Goal: Check status: Check status

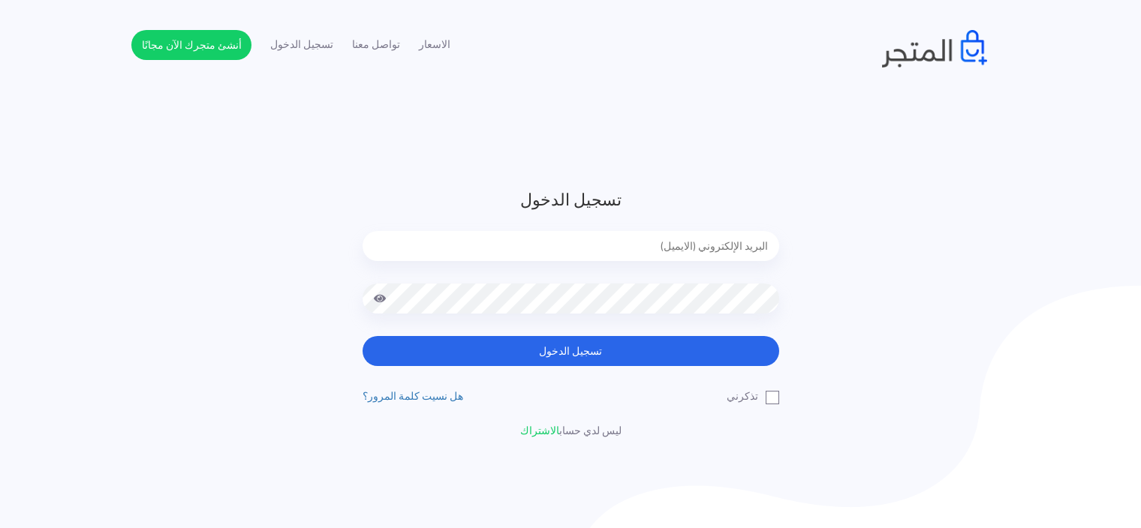
type input "[EMAIL_ADDRESS][DOMAIN_NAME]"
click at [766, 400] on label "تذكرني" at bounding box center [753, 397] width 53 height 16
click at [769, 399] on input "تذكرني" at bounding box center [774, 394] width 10 height 10
checkbox input "true"
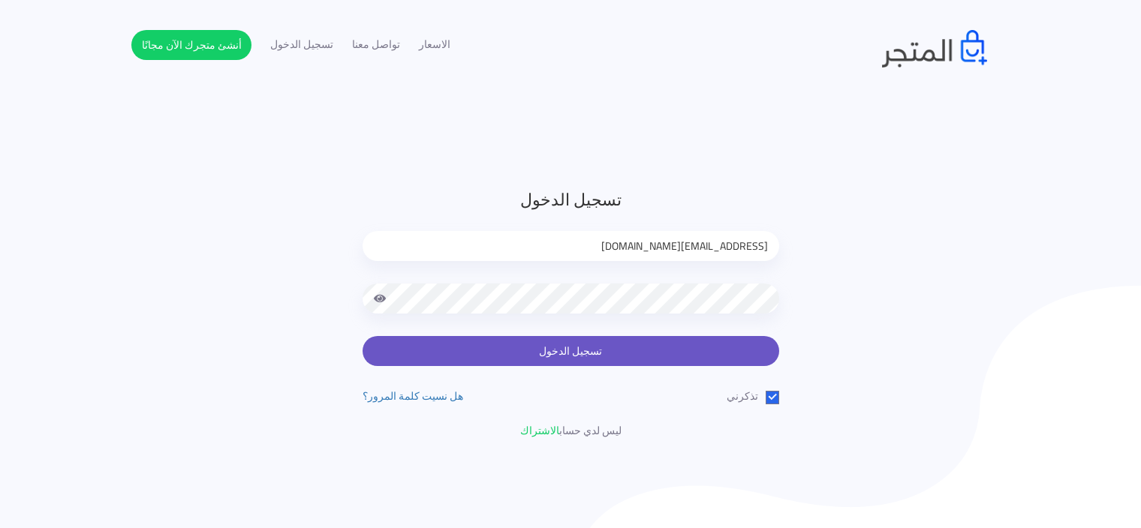
click at [684, 350] on button "تسجيل الدخول" at bounding box center [571, 351] width 417 height 30
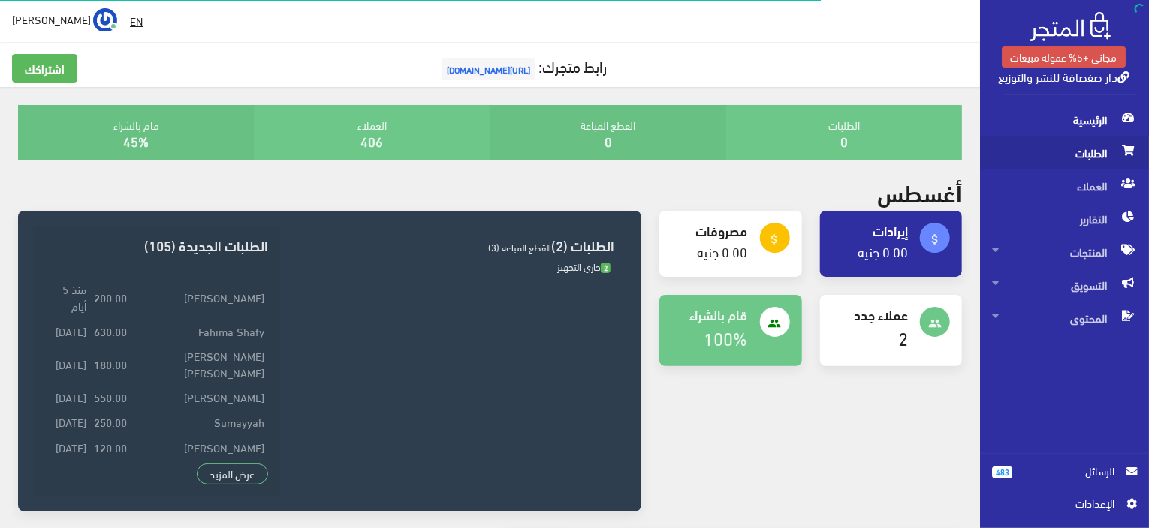
click at [1101, 142] on span "الطلبات" at bounding box center [1064, 153] width 145 height 33
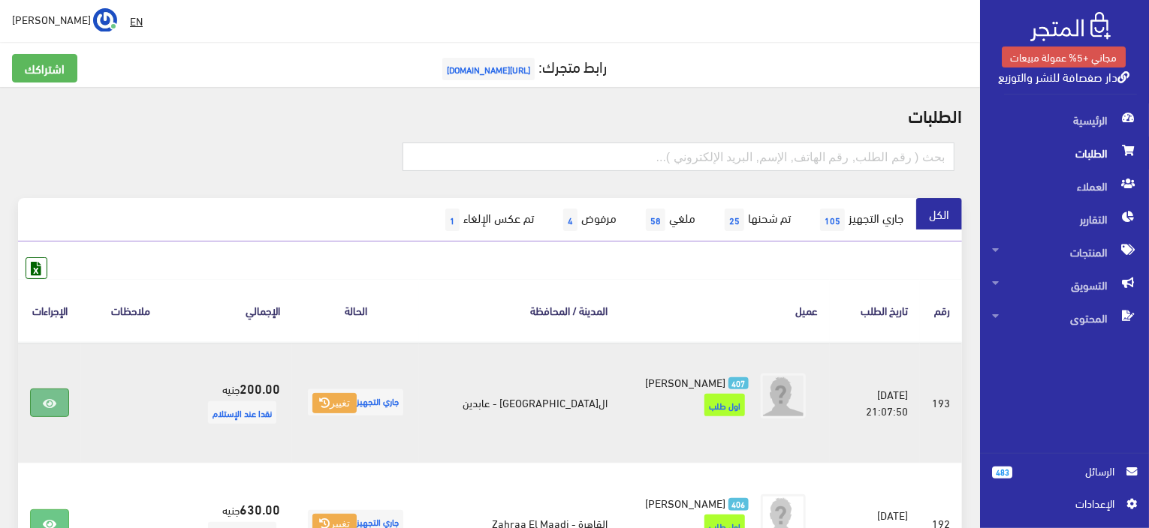
click at [65, 405] on link at bounding box center [49, 403] width 39 height 29
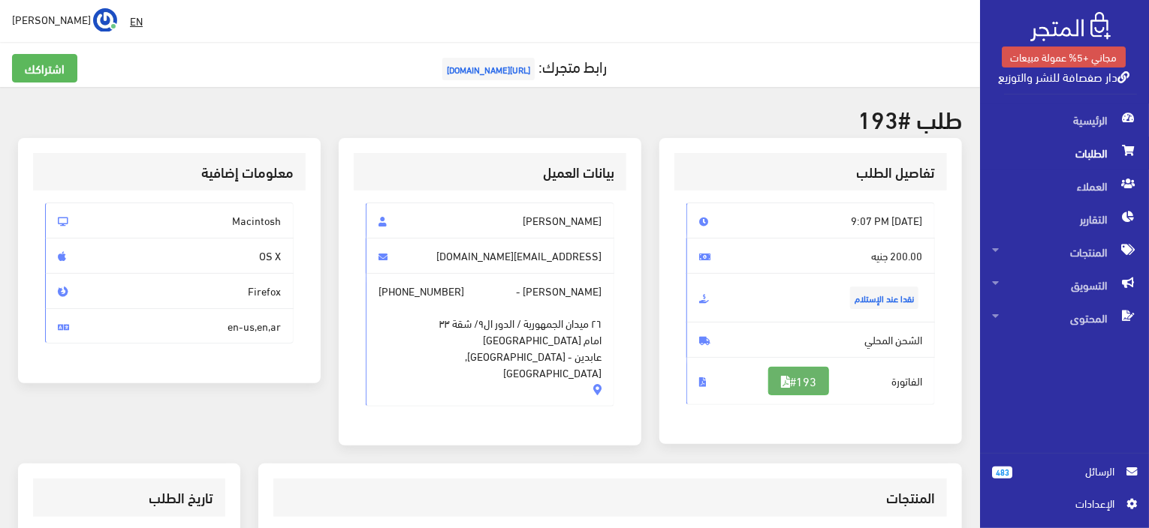
click at [790, 380] on link "#193" at bounding box center [798, 381] width 61 height 29
